Goal: Navigation & Orientation: Find specific page/section

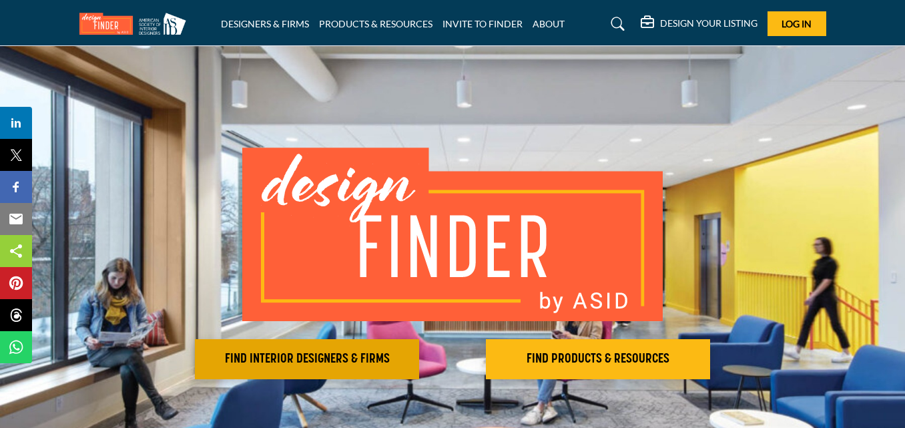
drag, startPoint x: 0, startPoint y: 0, endPoint x: 264, endPoint y: 352, distance: 439.4
click at [264, 352] on h2 "FIND INTERIOR DESIGNERS & FIRMS" at bounding box center [307, 359] width 216 height 16
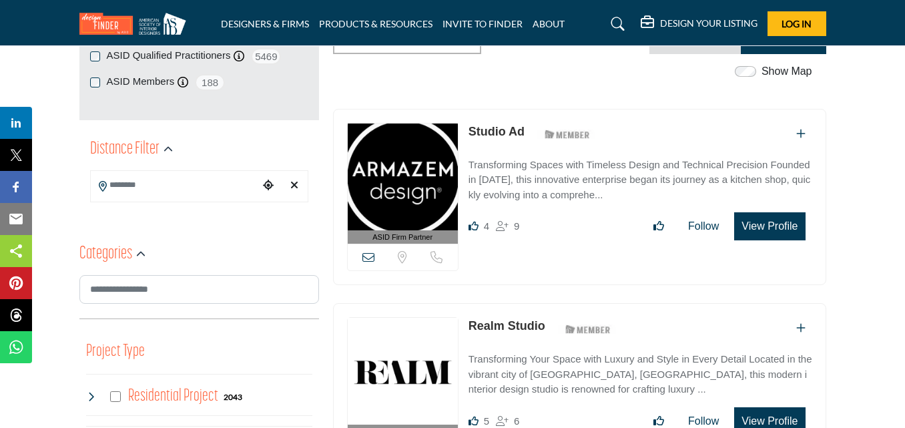
scroll to position [200, 0]
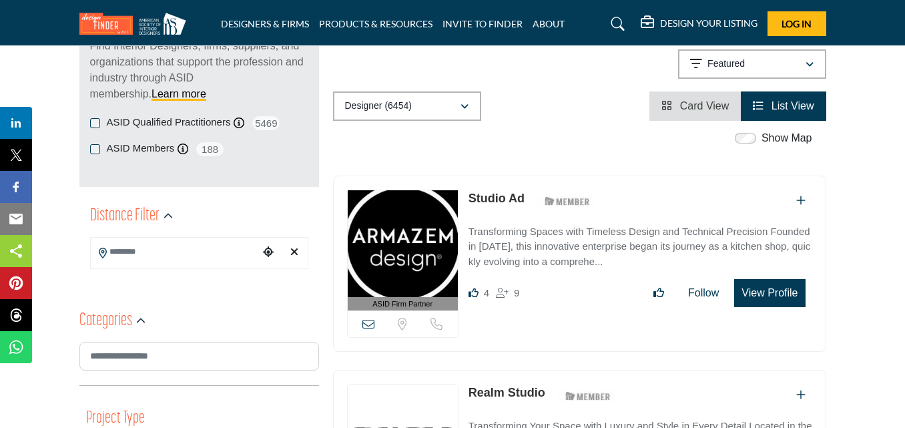
click at [195, 244] on input "Search Location" at bounding box center [175, 252] width 168 height 26
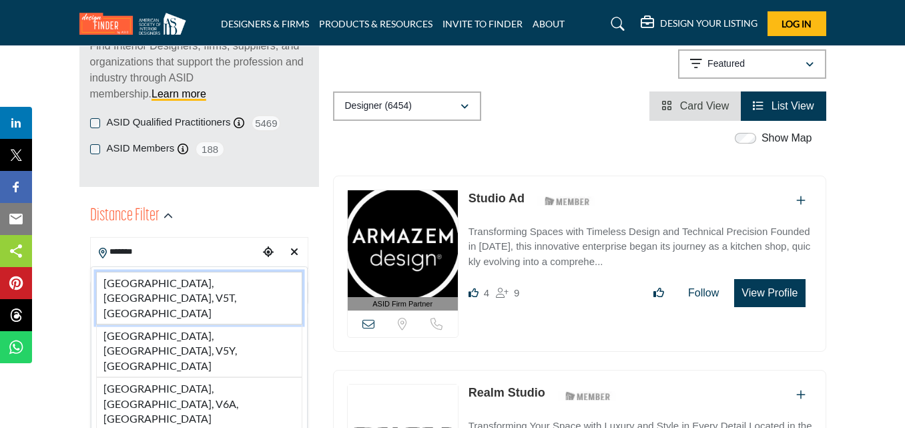
click at [189, 282] on li "[GEOGRAPHIC_DATA], [GEOGRAPHIC_DATA], V5T, [GEOGRAPHIC_DATA]" at bounding box center [199, 298] width 206 height 53
click at [192, 280] on div "Select Country" at bounding box center [199, 292] width 218 height 29
type input "**********"
type input "***"
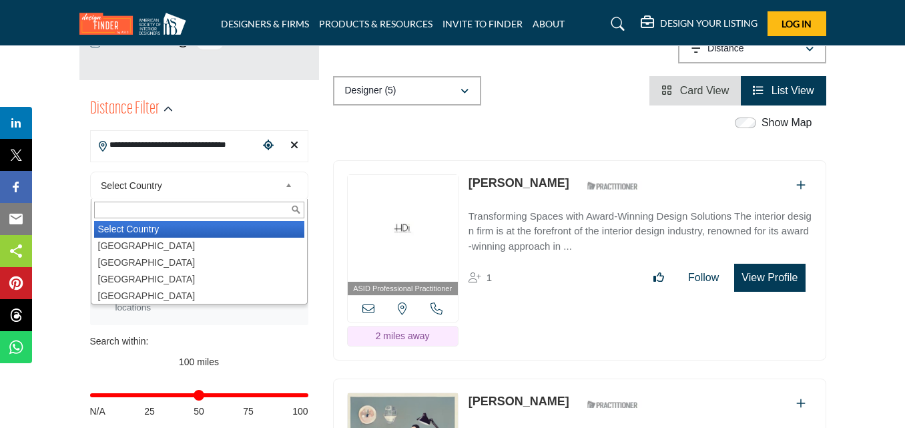
scroll to position [334, 0]
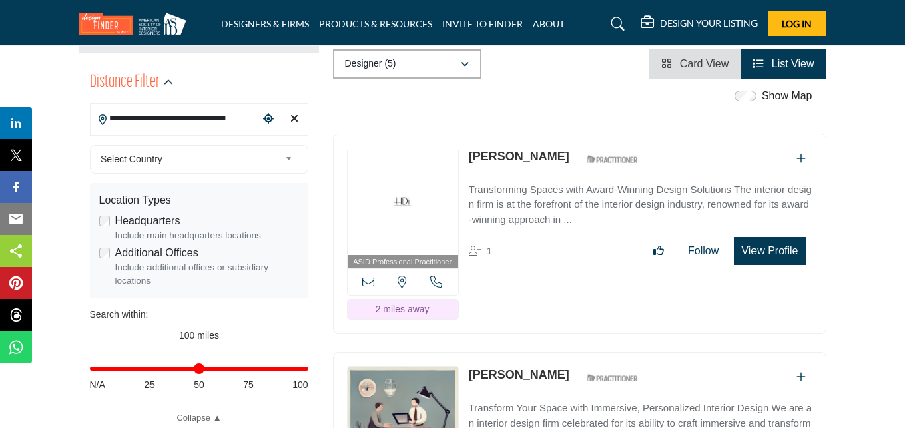
drag, startPoint x: 755, startPoint y: 212, endPoint x: 791, endPoint y: 216, distance: 36.3
drag, startPoint x: 791, startPoint y: 216, endPoint x: 809, endPoint y: 272, distance: 59.1
click at [809, 272] on div "ASID Professional Practitioner ASID Professional Practitioners have successfull…" at bounding box center [579, 233] width 493 height 201
click at [791, 237] on button "View Profile" at bounding box center [769, 251] width 71 height 28
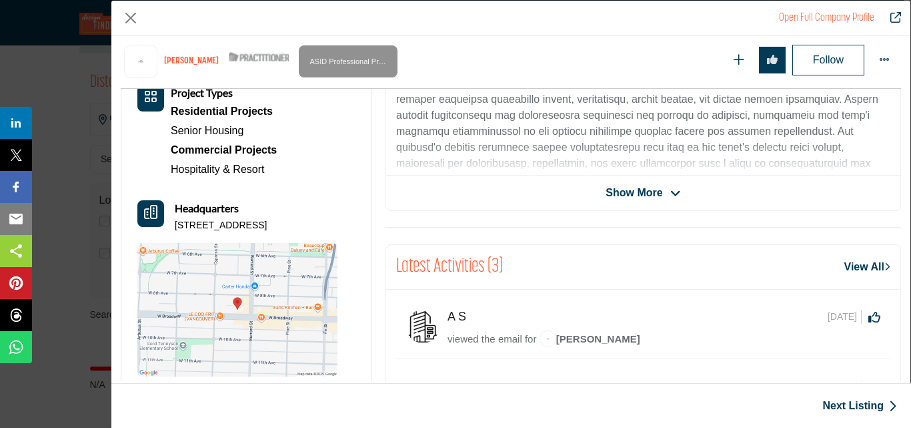
scroll to position [388, 0]
click at [642, 205] on div "[PERSON_NAME] View email address of this listing View the location of this list…" at bounding box center [644, 86] width 516 height 248
click at [657, 194] on span "Show More" at bounding box center [634, 191] width 57 height 16
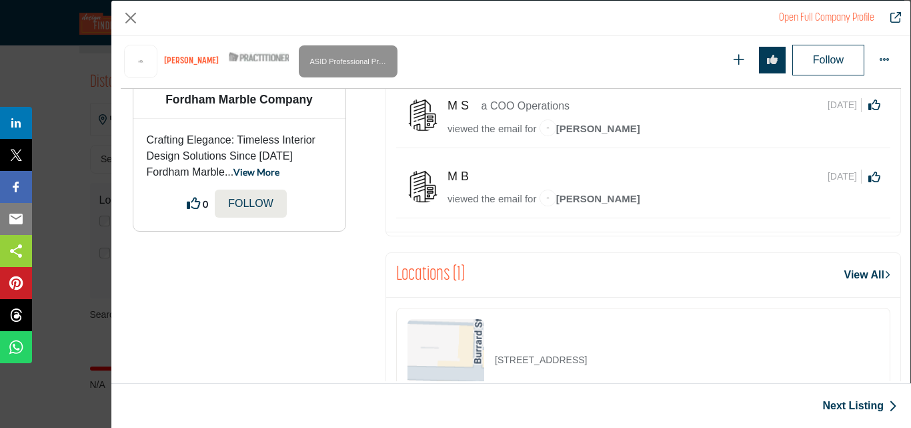
scroll to position [768, 0]
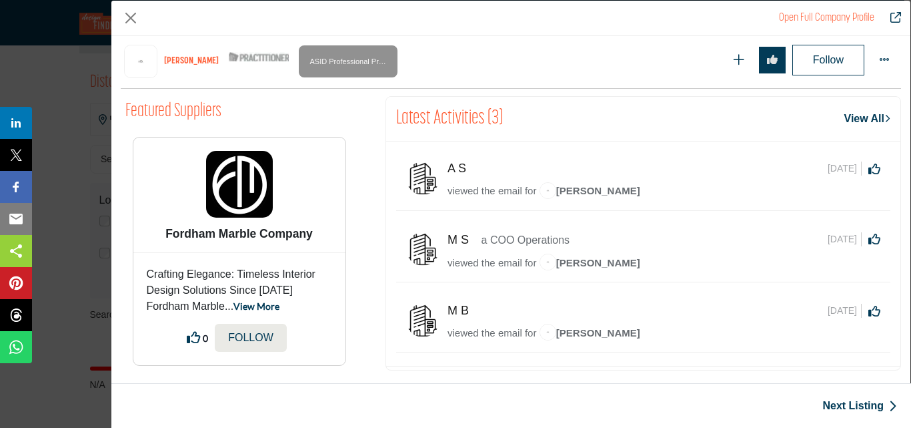
drag, startPoint x: 240, startPoint y: 340, endPoint x: 605, endPoint y: 262, distance: 373.9
click at [241, 338] on button "Follow" at bounding box center [251, 338] width 72 height 28
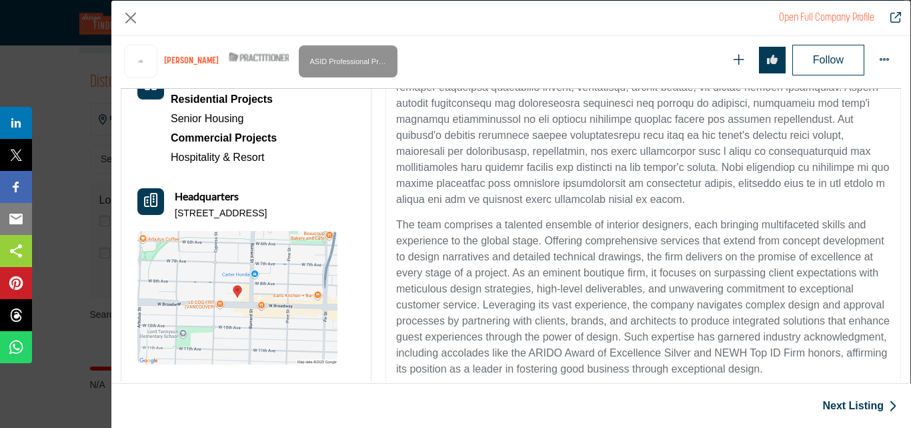
scroll to position [434, 0]
